Goal: Task Accomplishment & Management: Complete application form

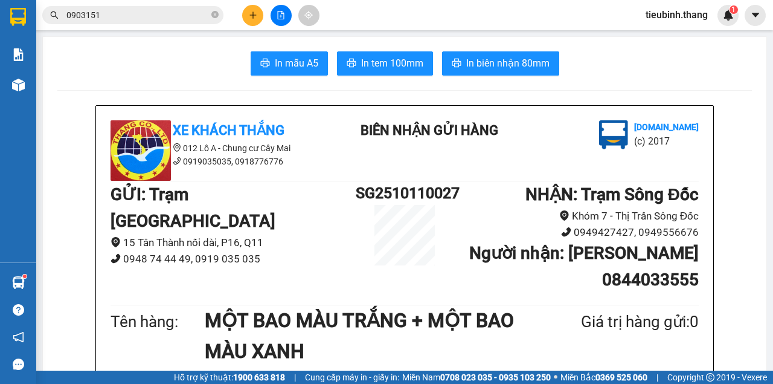
scroll to position [282, 0]
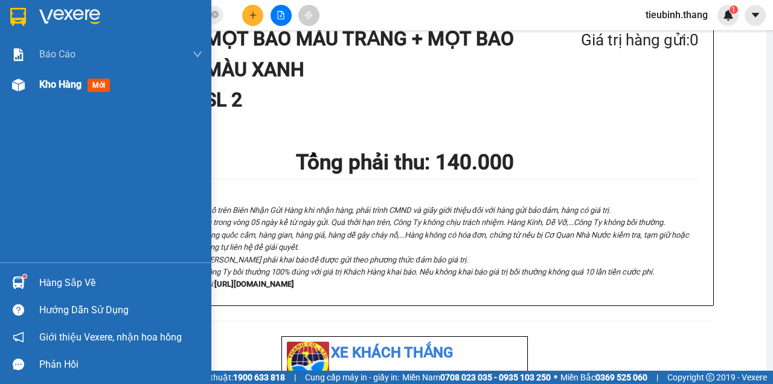
click at [25, 87] on div at bounding box center [18, 84] width 21 height 21
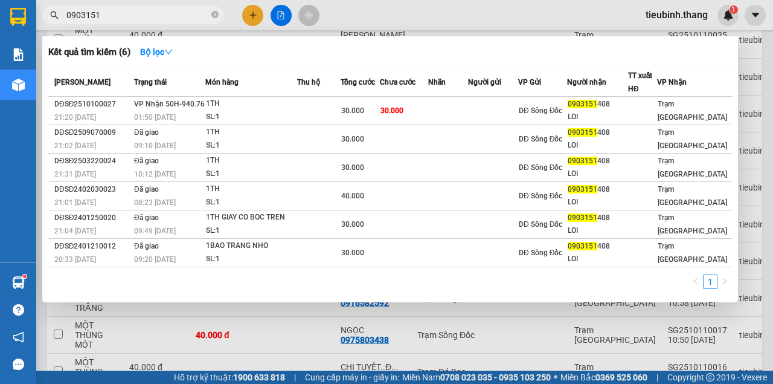
drag, startPoint x: 213, startPoint y: 16, endPoint x: 187, endPoint y: 16, distance: 25.4
click at [213, 16] on icon "close-circle" at bounding box center [214, 14] width 7 height 7
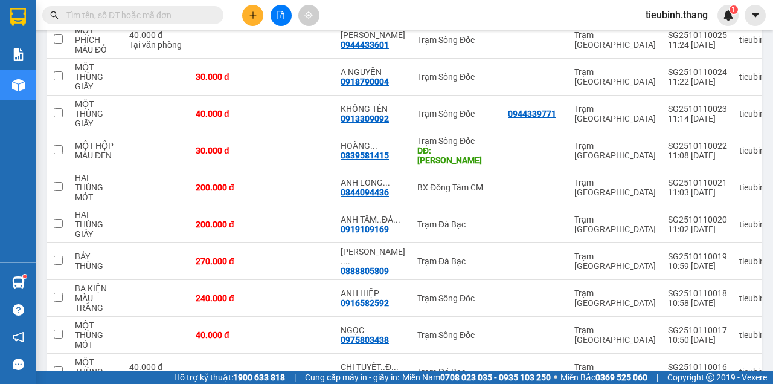
click at [158, 15] on input "text" at bounding box center [137, 14] width 143 height 13
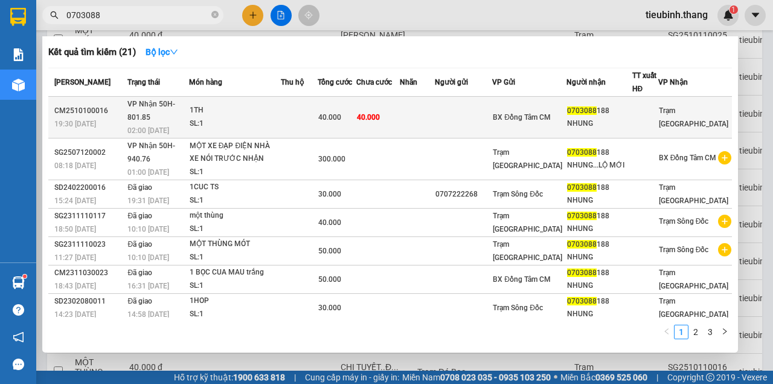
type input "0703088"
click at [318, 111] on td at bounding box center [299, 118] width 37 height 42
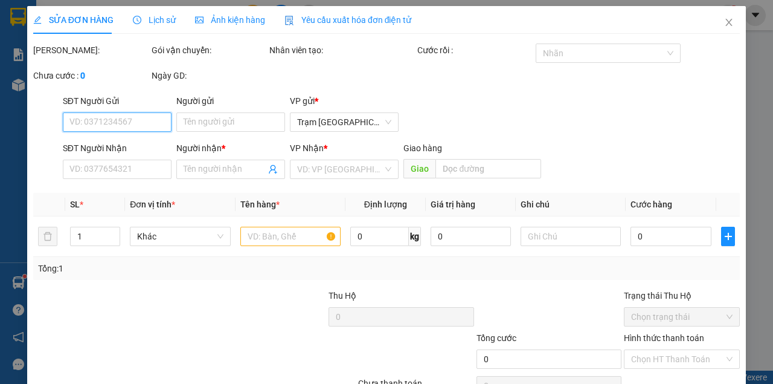
type input "0703088188"
type input "NHUNG"
type input "40.000"
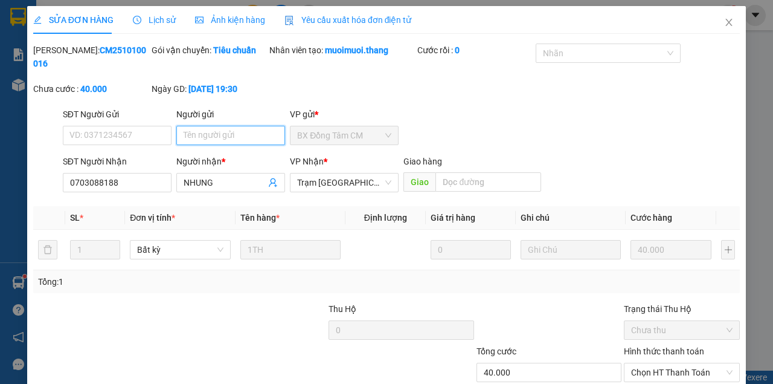
click at [218, 135] on input "Người gửi" at bounding box center [230, 135] width 109 height 19
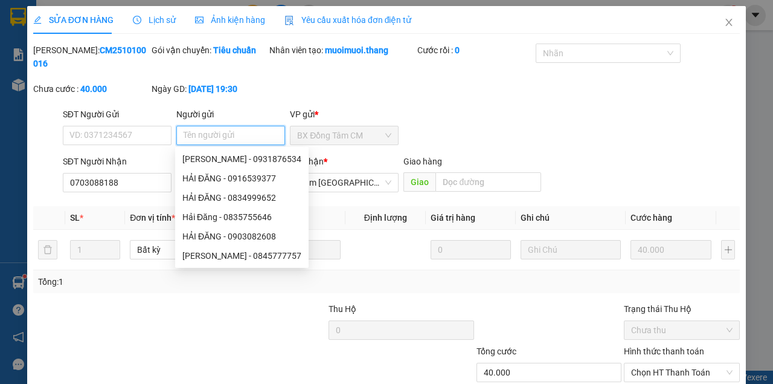
type input "0"
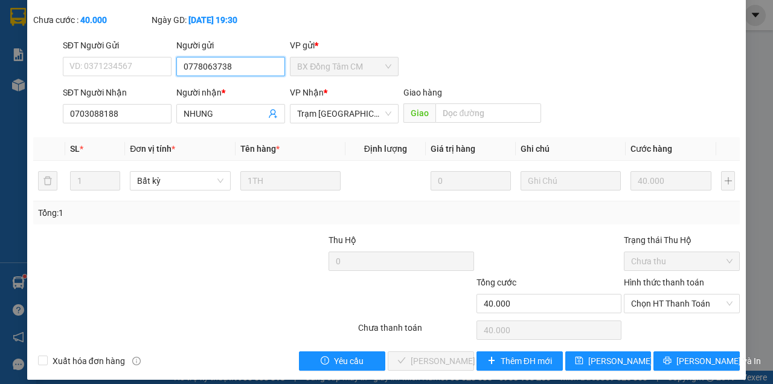
scroll to position [78, 0]
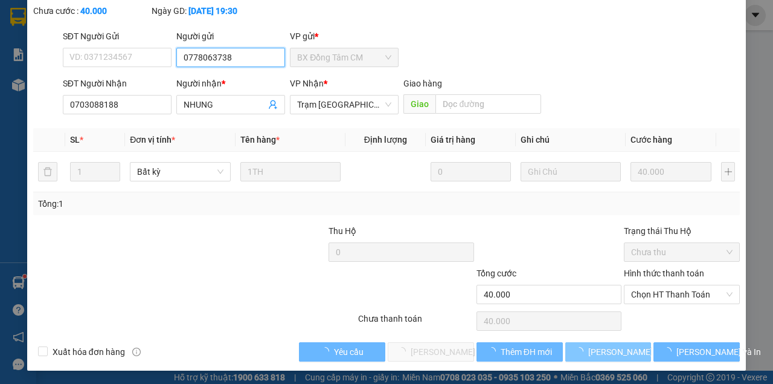
type input "0778063738"
click at [566, 342] on button "[PERSON_NAME] thay đổi" at bounding box center [609, 351] width 86 height 19
click at [604, 345] on span "[PERSON_NAME] thay đổi" at bounding box center [637, 351] width 97 height 13
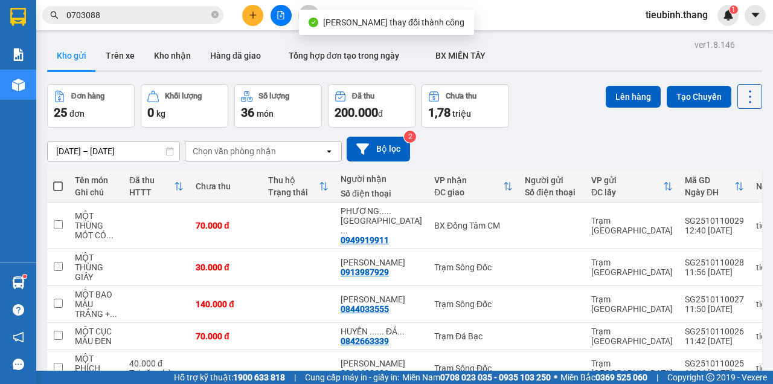
click at [186, 17] on input "0703088" at bounding box center [137, 14] width 143 height 13
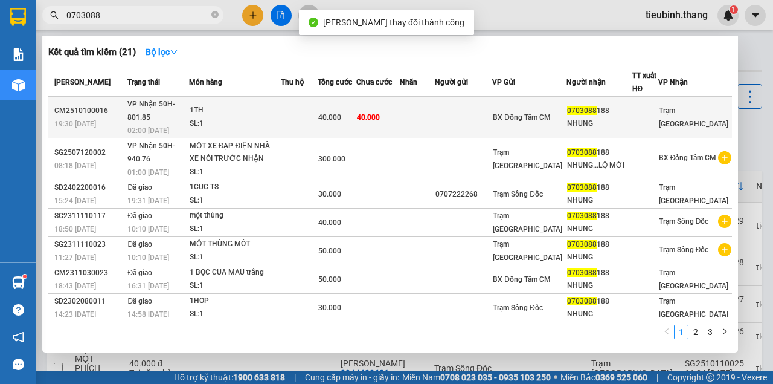
click at [400, 98] on td "40.000" at bounding box center [379, 118] width 44 height 42
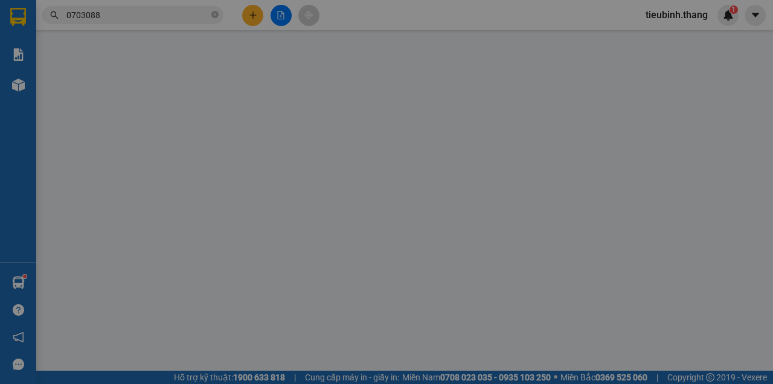
type input "0778063738"
type input "0703088188"
type input "NHUNG"
type input "40.000"
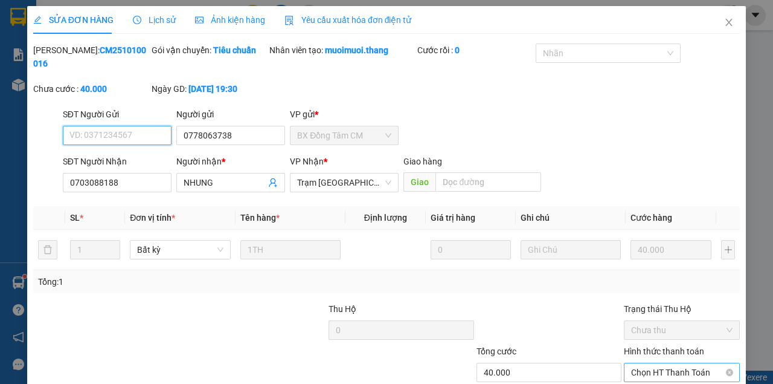
scroll to position [78, 0]
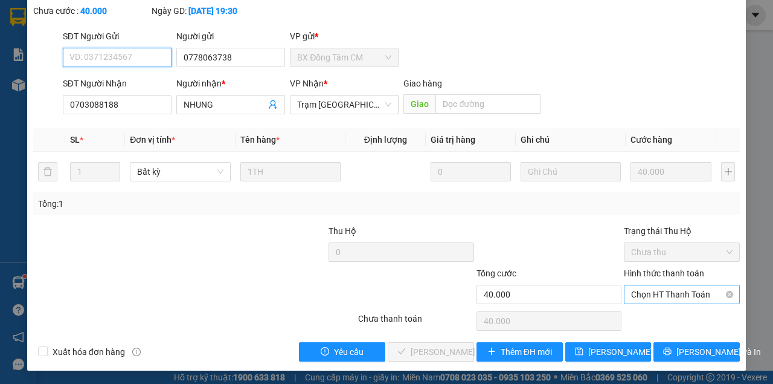
click at [657, 295] on span "Chọn HT Thanh Toán" at bounding box center [682, 294] width 102 height 18
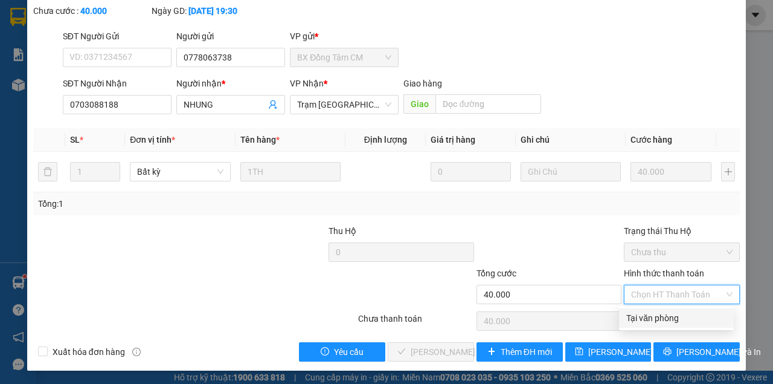
drag, startPoint x: 651, startPoint y: 313, endPoint x: 623, endPoint y: 325, distance: 30.9
click at [650, 314] on div "Tại văn phòng" at bounding box center [677, 317] width 100 height 13
type input "0"
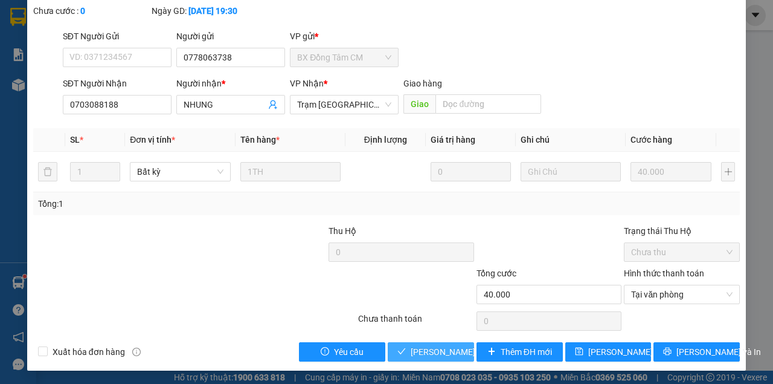
click at [450, 348] on span "[PERSON_NAME] và Giao hàng" at bounding box center [469, 351] width 116 height 13
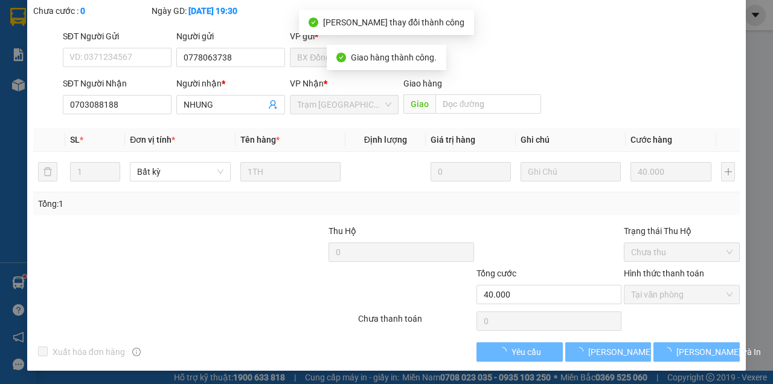
scroll to position [91, 0]
